Goal: Book appointment/travel/reservation

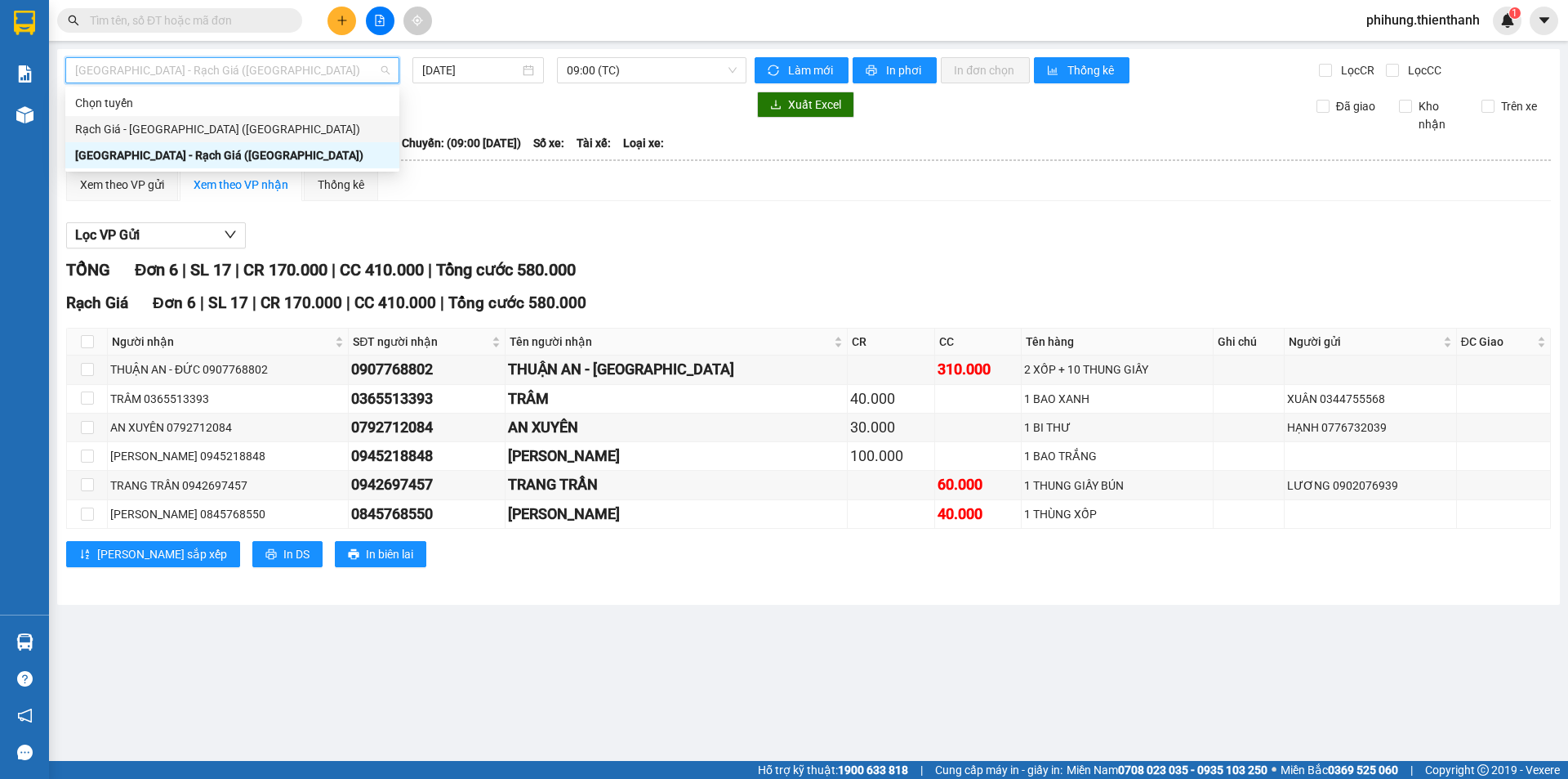
drag, startPoint x: 241, startPoint y: 118, endPoint x: 241, endPoint y: 138, distance: 20.0
click at [241, 138] on div "Rạch Giá - [GEOGRAPHIC_DATA] ([GEOGRAPHIC_DATA])" at bounding box center [232, 129] width 334 height 26
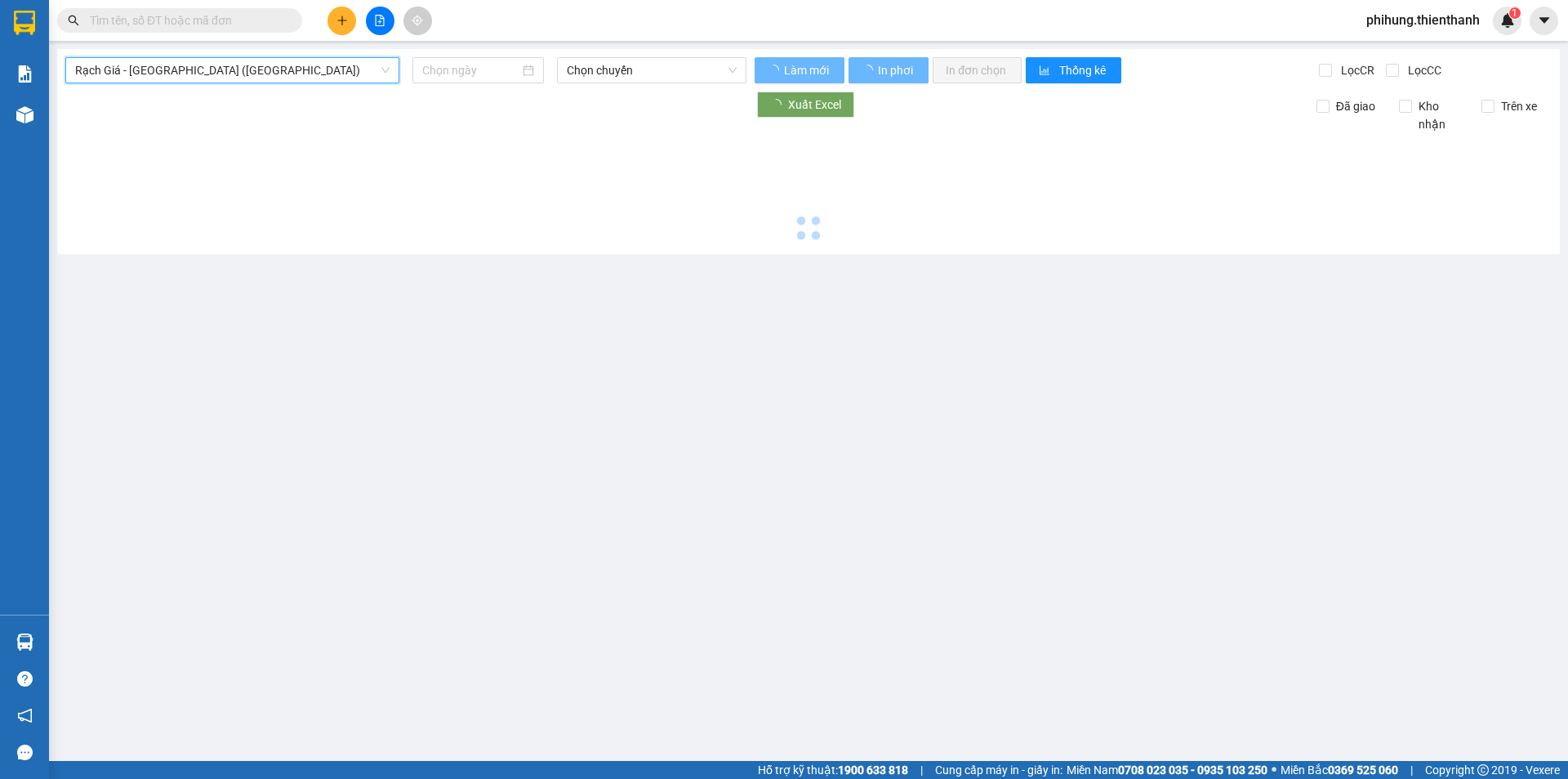
type input "[DATE]"
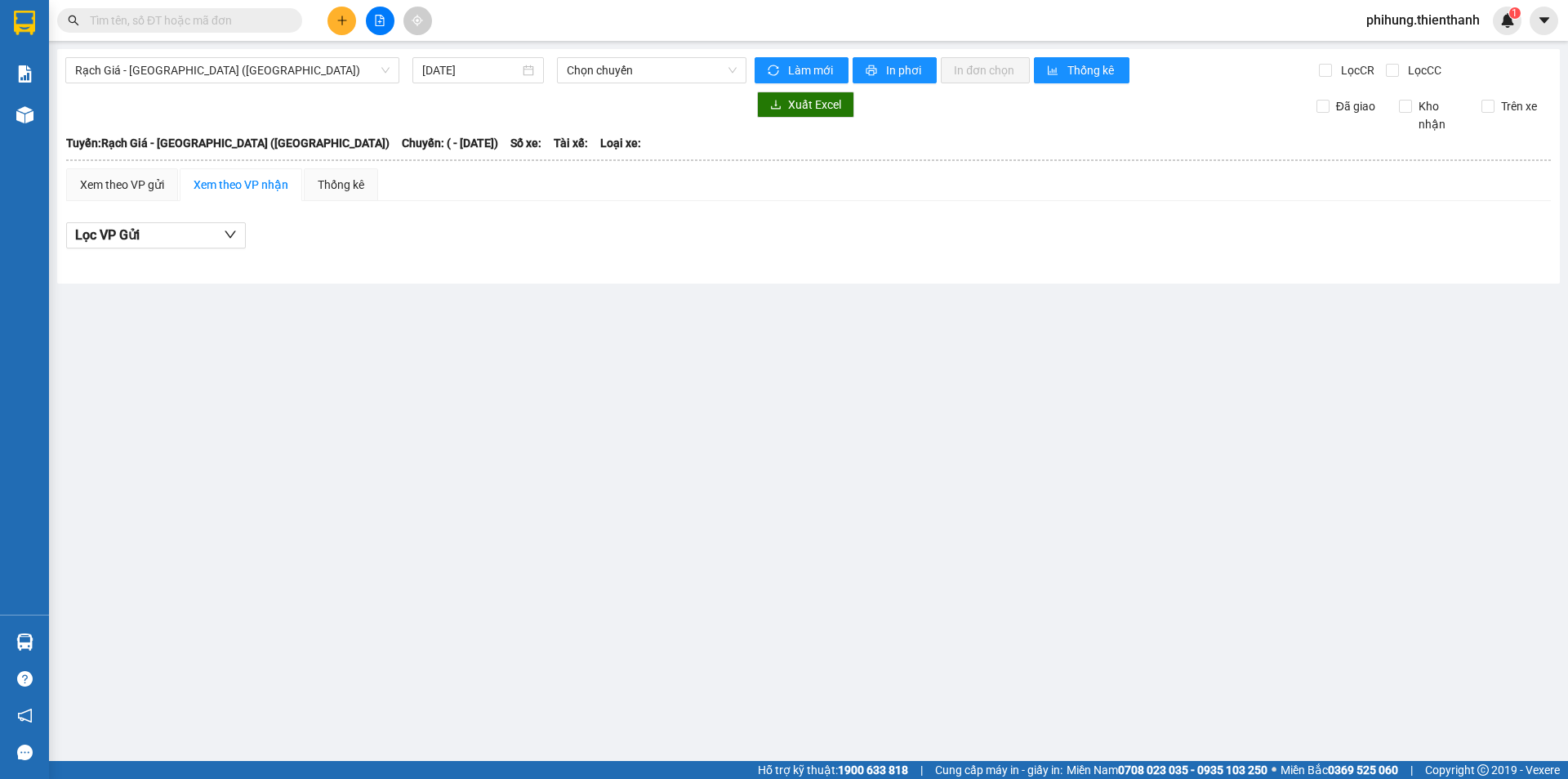
click at [290, 85] on div "Rạch Giá - [GEOGRAPHIC_DATA] ([GEOGRAPHIC_DATA]) [DATE] Chọn chuyến Làm mới In …" at bounding box center [808, 166] width 1503 height 234
click at [314, 63] on span "Rạch Giá - [GEOGRAPHIC_DATA] ([GEOGRAPHIC_DATA])" at bounding box center [232, 69] width 314 height 25
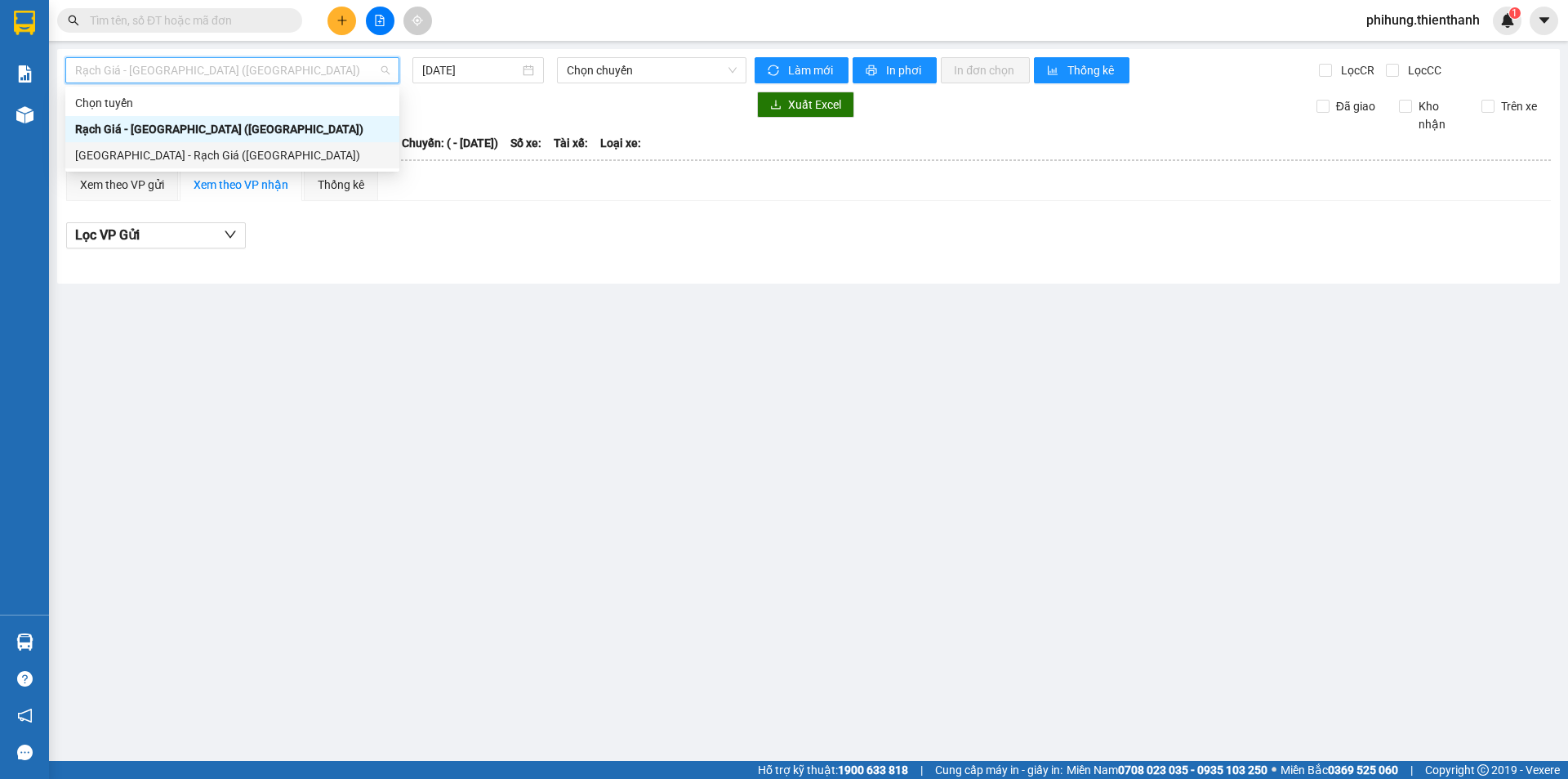
click at [277, 164] on div "[GEOGRAPHIC_DATA] - Rạch Giá ([GEOGRAPHIC_DATA])" at bounding box center [232, 155] width 314 height 18
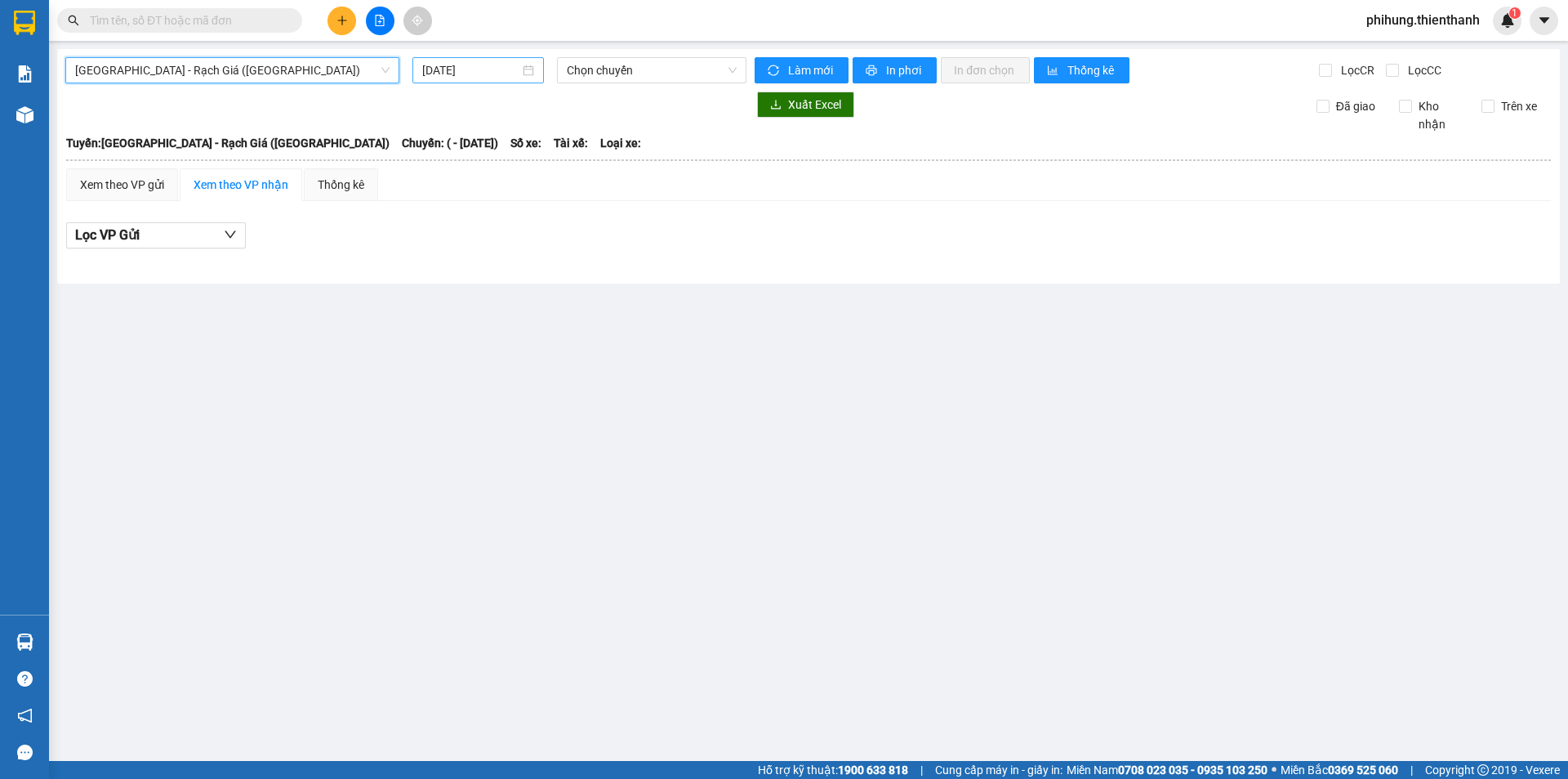
click at [447, 67] on input "[DATE]" at bounding box center [471, 70] width 97 height 18
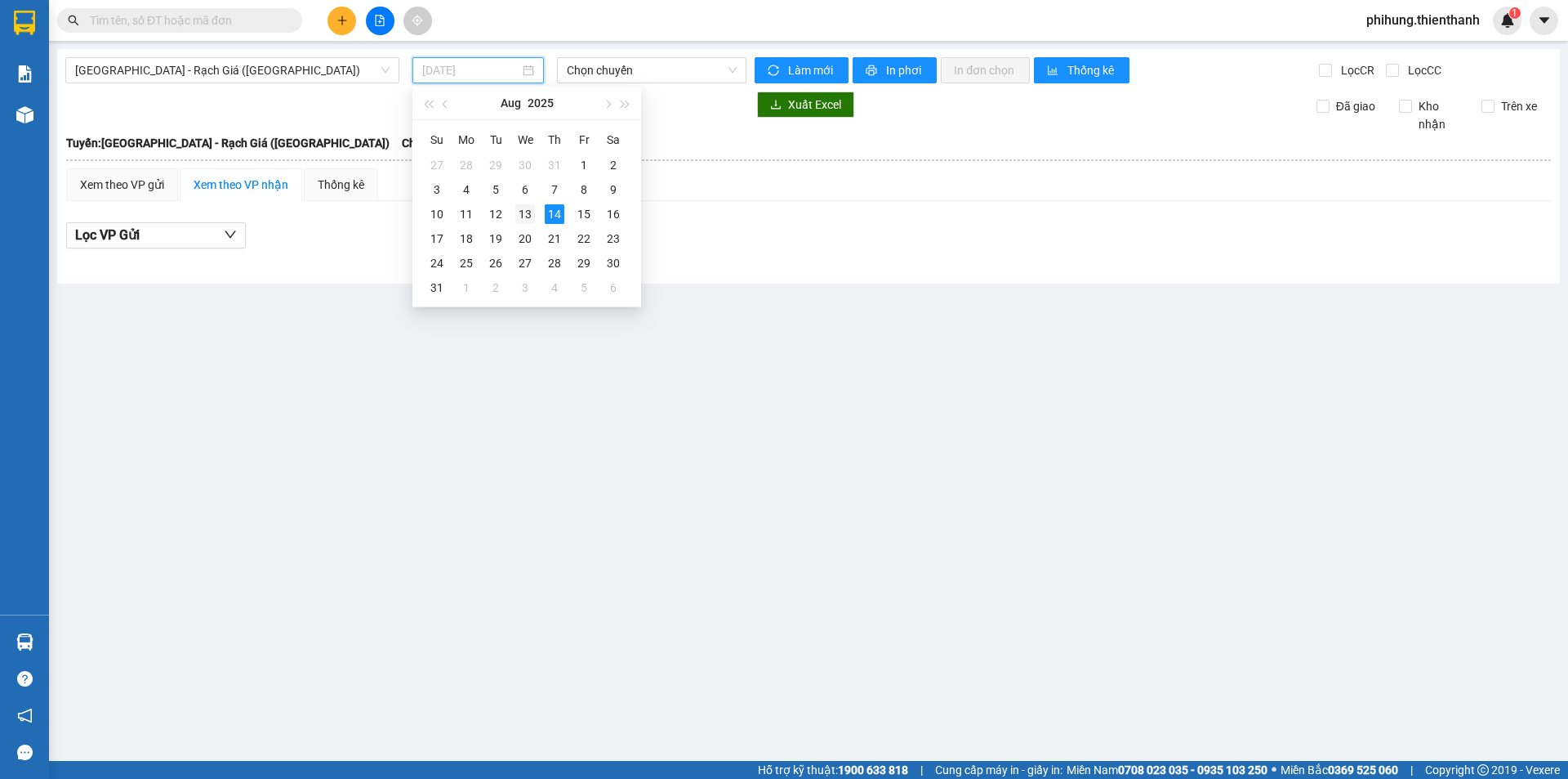
click at [531, 210] on div "13" at bounding box center [526, 214] width 20 height 20
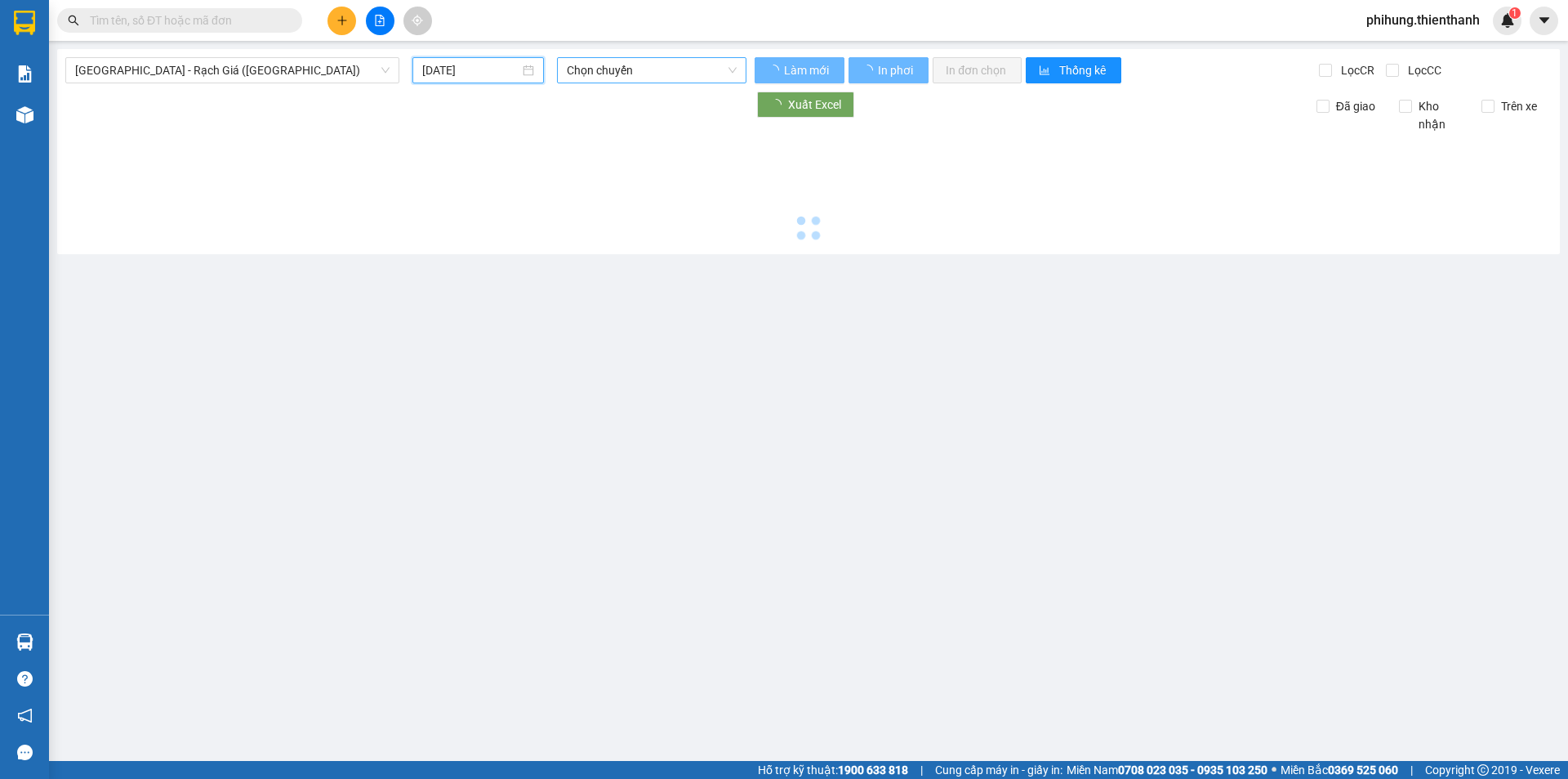
type input "[DATE]"
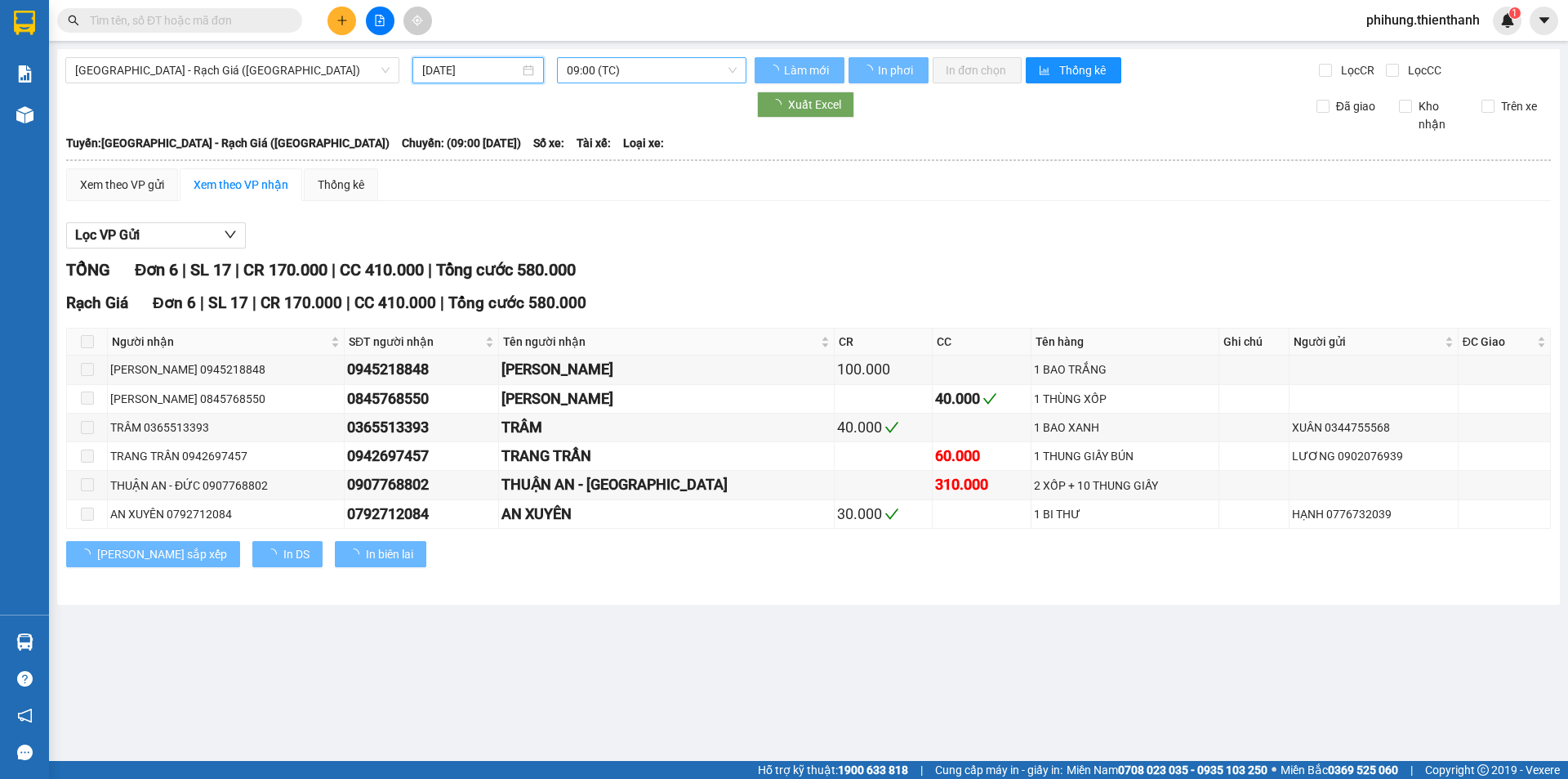
click at [683, 59] on span "09:00 (TC)" at bounding box center [652, 69] width 170 height 25
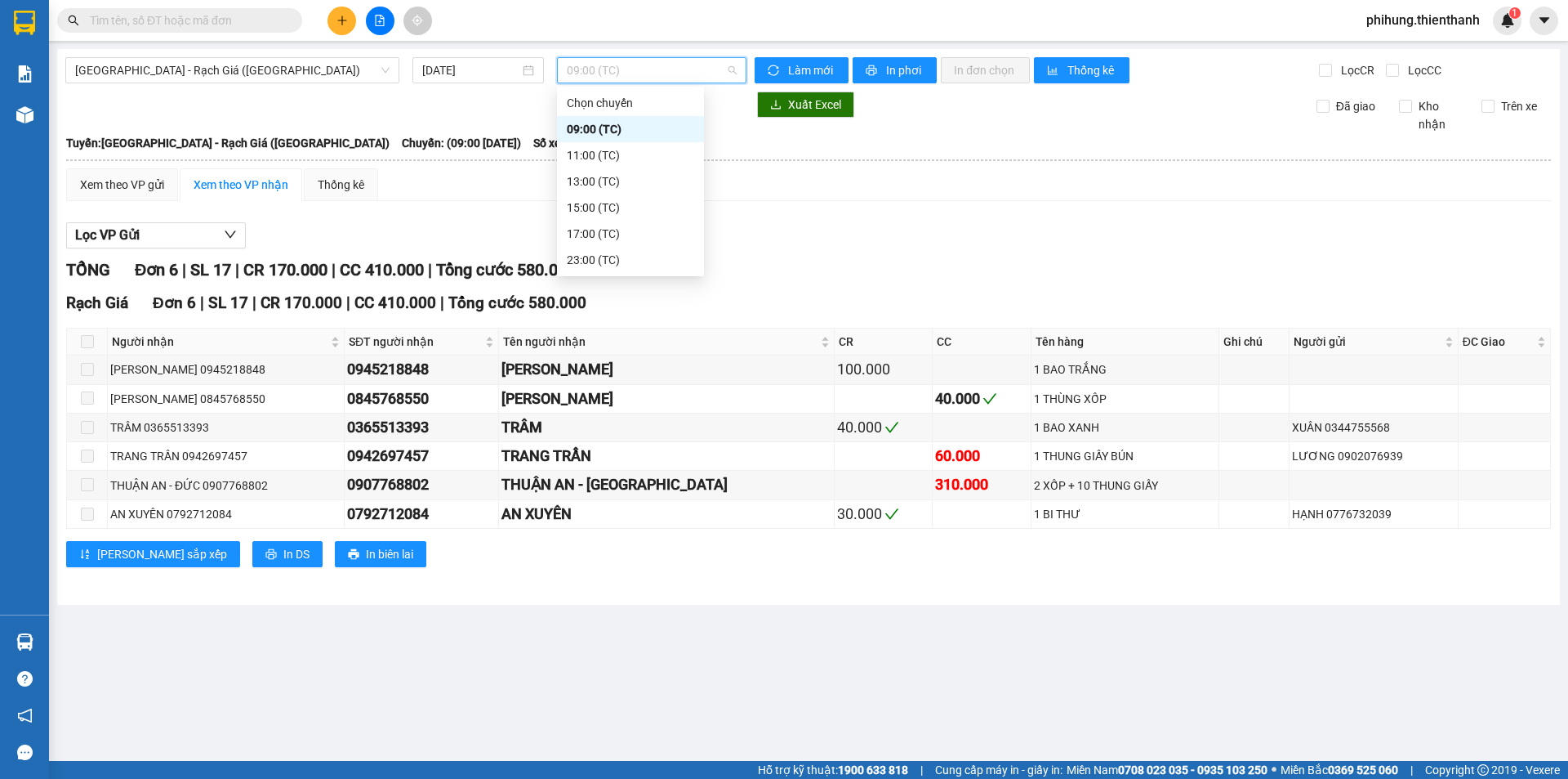
click at [639, 128] on div "09:00 (TC)" at bounding box center [631, 129] width 127 height 18
click at [629, 80] on span "09:00 (TC)" at bounding box center [652, 69] width 170 height 25
click at [629, 153] on div "11:00 (TC)" at bounding box center [631, 155] width 127 height 18
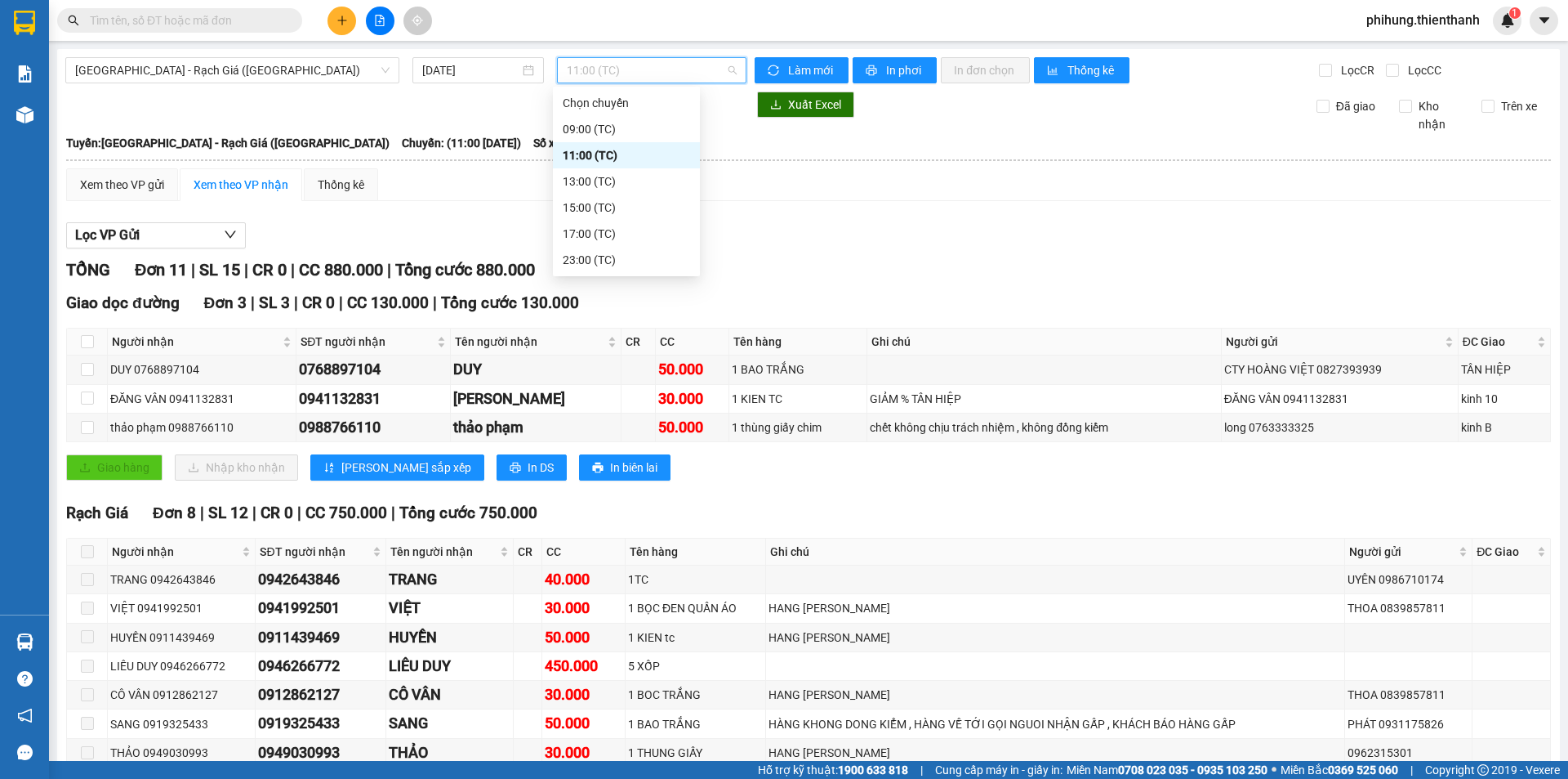
click at [647, 63] on span "11:00 (TC)" at bounding box center [652, 69] width 170 height 25
click at [644, 179] on div "13:00 (TC)" at bounding box center [626, 182] width 127 height 18
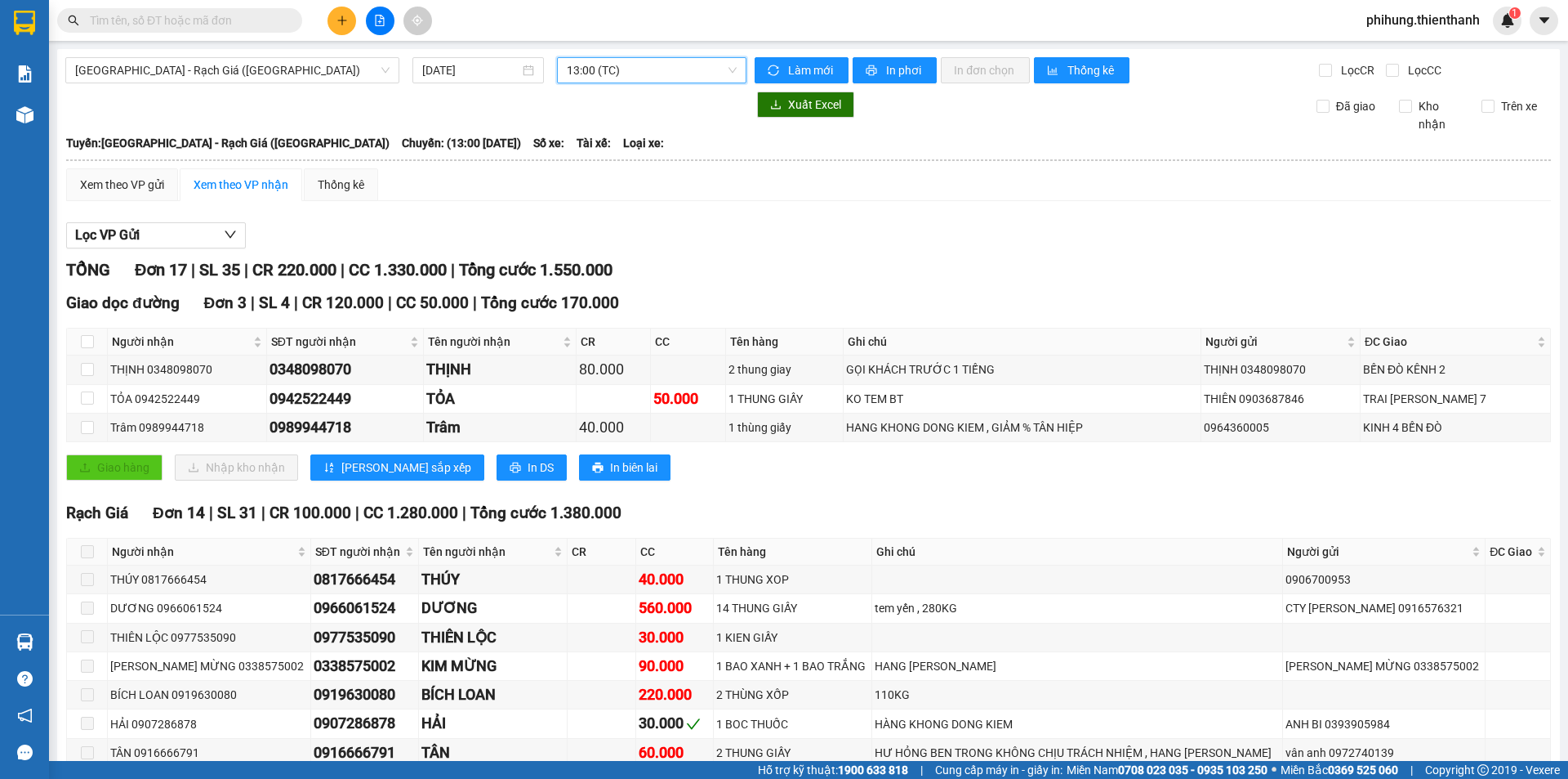
click at [633, 71] on span "13:00 (TC)" at bounding box center [652, 69] width 170 height 25
click at [618, 205] on div "15:00 (TC)" at bounding box center [626, 207] width 127 height 18
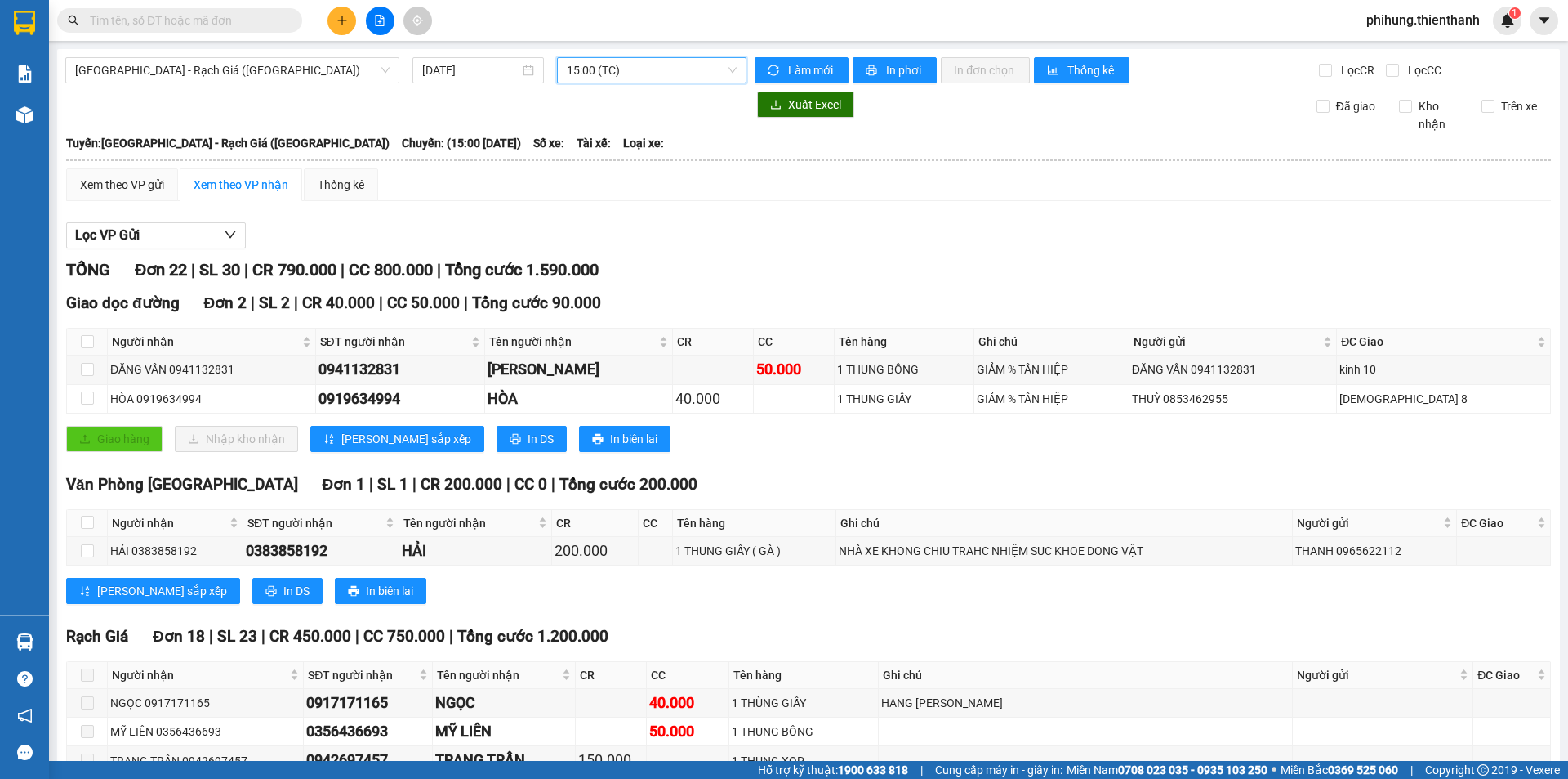
click at [657, 70] on span "15:00 (TC)" at bounding box center [652, 69] width 170 height 25
click at [623, 235] on div "17:00 (TC)" at bounding box center [626, 233] width 127 height 18
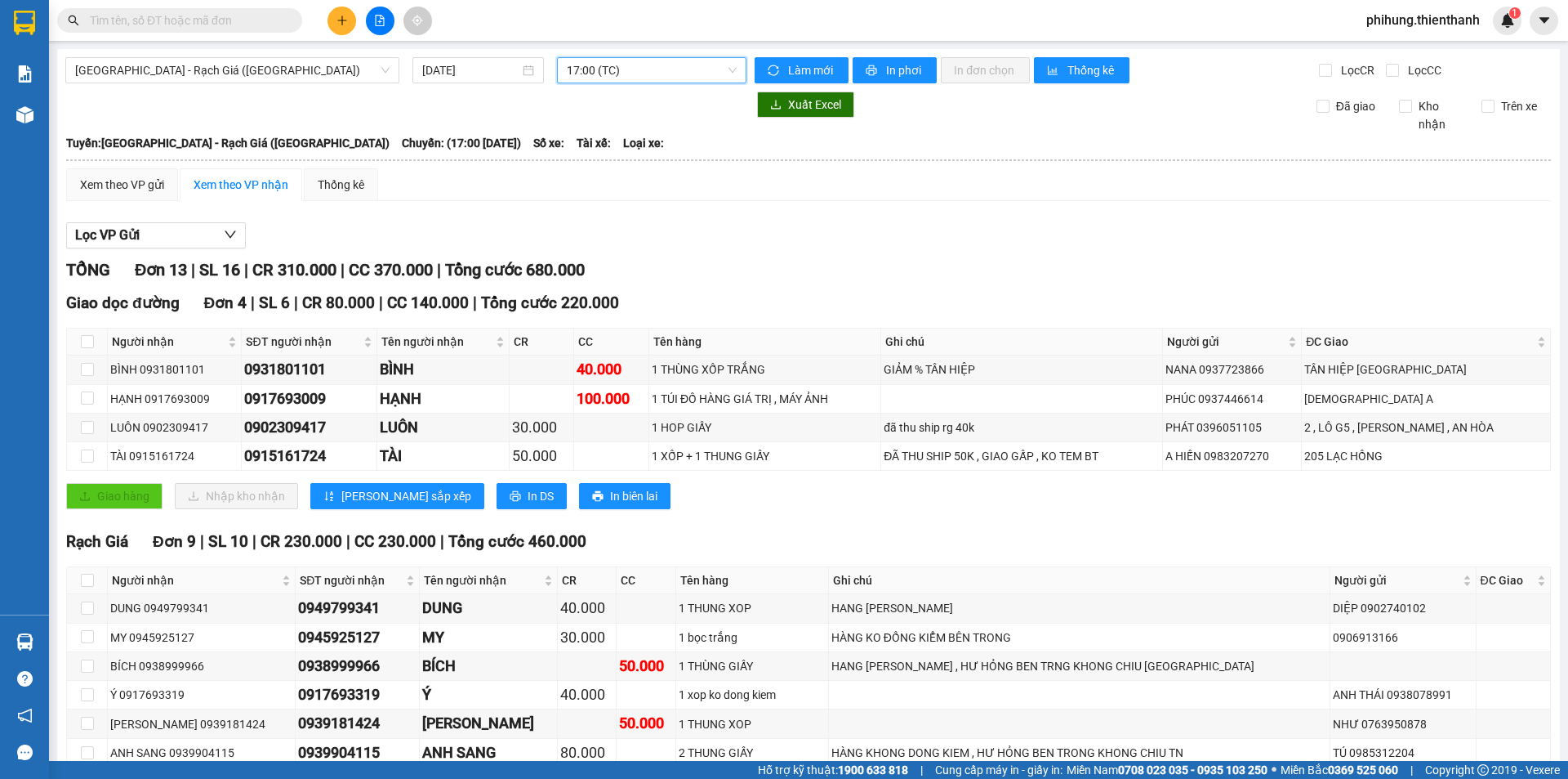
click at [629, 81] on span "17:00 (TC)" at bounding box center [652, 69] width 170 height 25
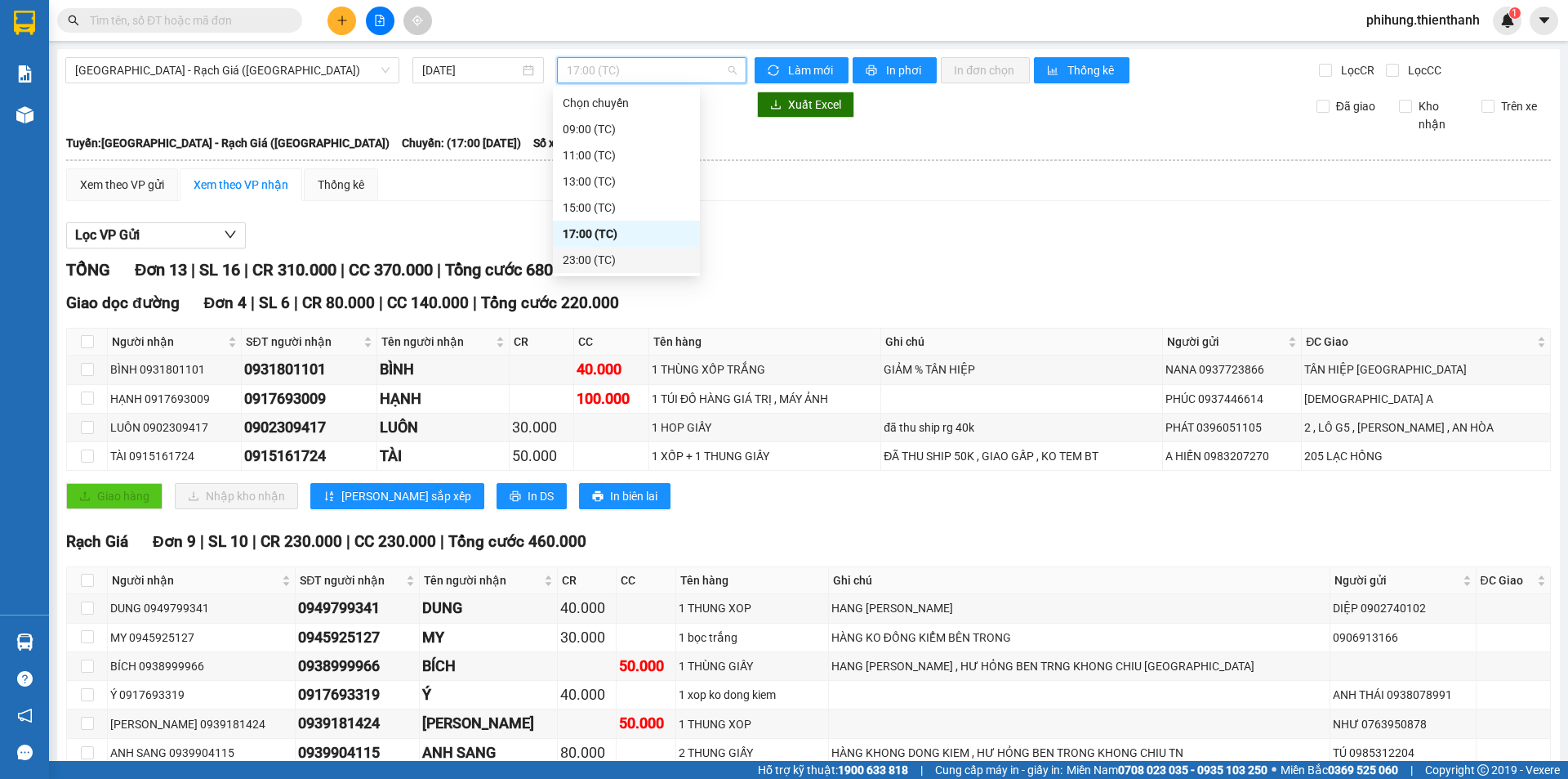
click at [646, 265] on div "23:00 (TC)" at bounding box center [626, 260] width 127 height 18
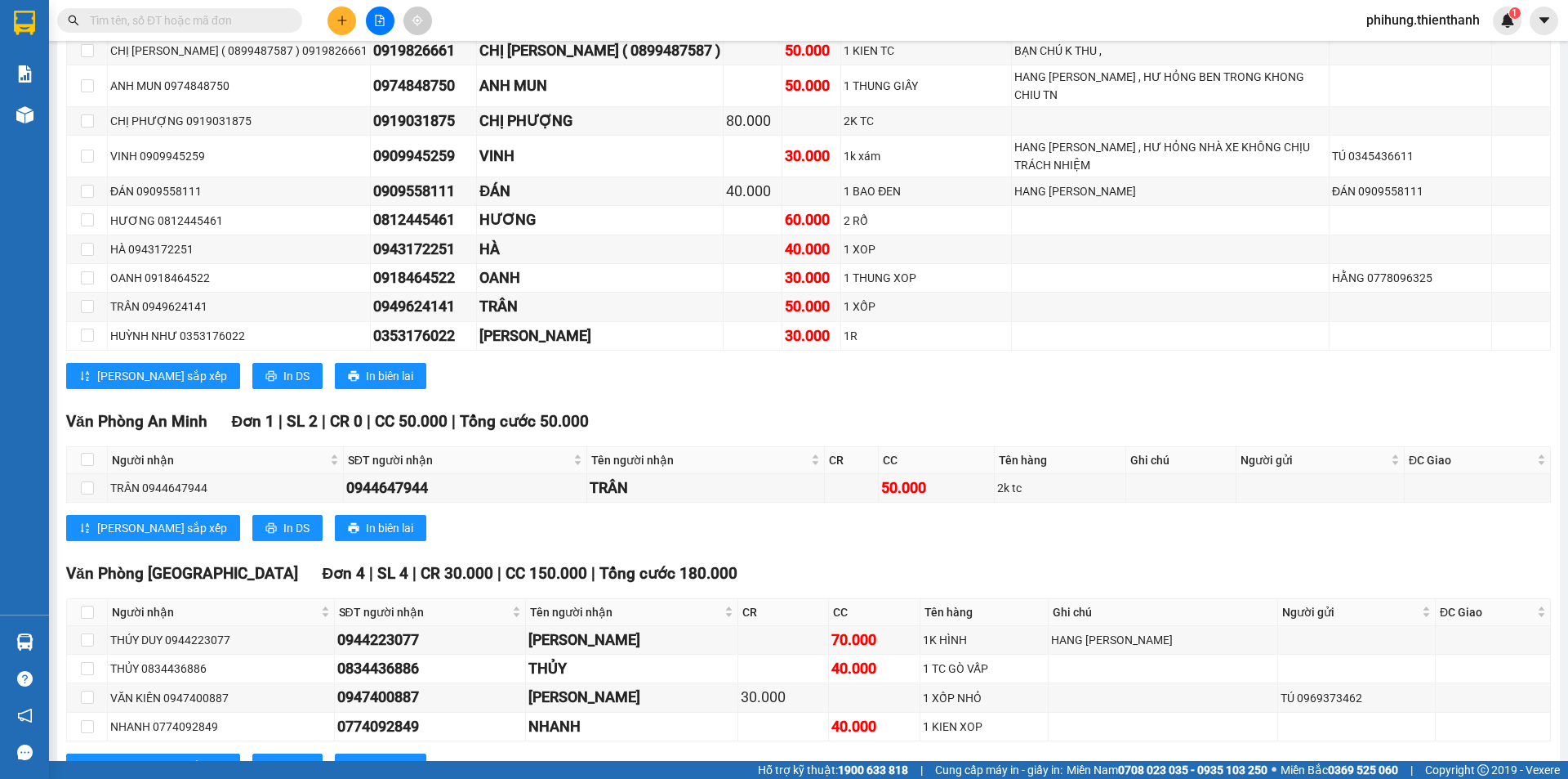
scroll to position [568, 0]
